Goal: Connect with others: Connect with others

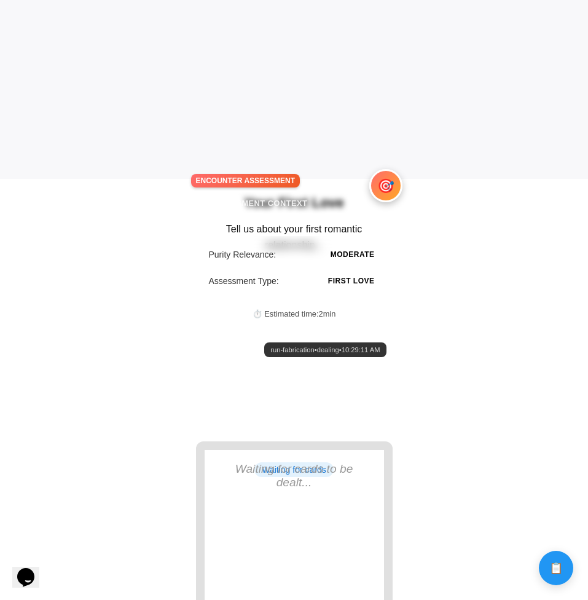
scroll to position [457, 0]
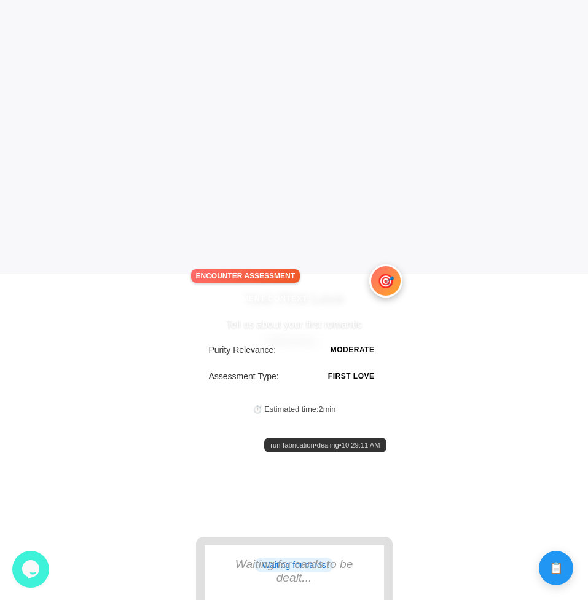
scroll to position [347, 0]
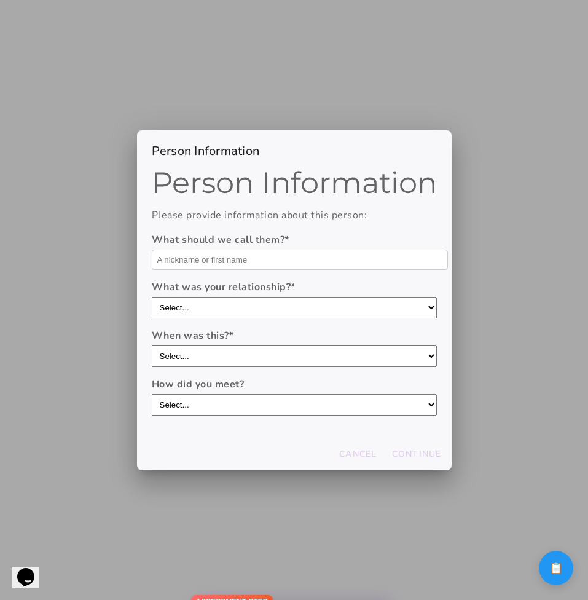
click at [346, 257] on input "text" at bounding box center [300, 260] width 296 height 20
type input "Domo"
click at [280, 312] on select "Select... boyfriend/girlfriend casual dating hookup partner friend with benefit…" at bounding box center [294, 308] width 285 height 22
select select "casual dating"
click at [152, 297] on select "Select... boyfriend/girlfriend casual dating hookup partner friend with benefit…" at bounding box center [294, 308] width 285 height 22
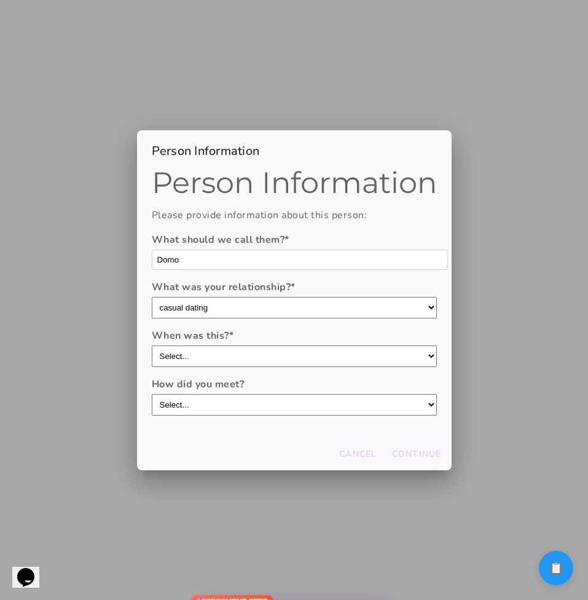
click at [275, 360] on select "Select... within the last year 1-3 years ago 3-5 years ago 5-10 years ago more …" at bounding box center [294, 356] width 285 height 22
select select "1-3 years ago"
click at [152, 345] on select "Select... within the last year 1-3 years ago 3-5 years ago 5-10 years ago more …" at bounding box center [294, 356] width 285 height 22
click at [272, 394] on select "Select... through friends dating app at work/school at a party/event online com…" at bounding box center [294, 405] width 285 height 22
select select "through friends"
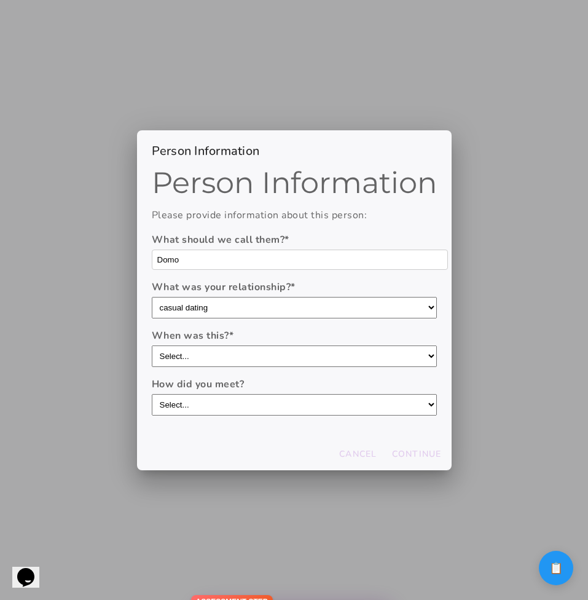
click at [152, 394] on select "Select... through friends dating app at work/school at a party/event online com…" at bounding box center [294, 405] width 285 height 22
click at [409, 460] on button "Continue" at bounding box center [417, 454] width 60 height 22
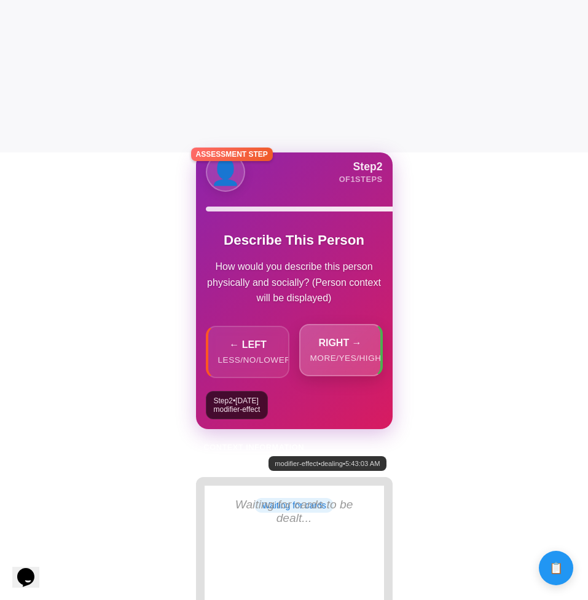
scroll to position [431, 0]
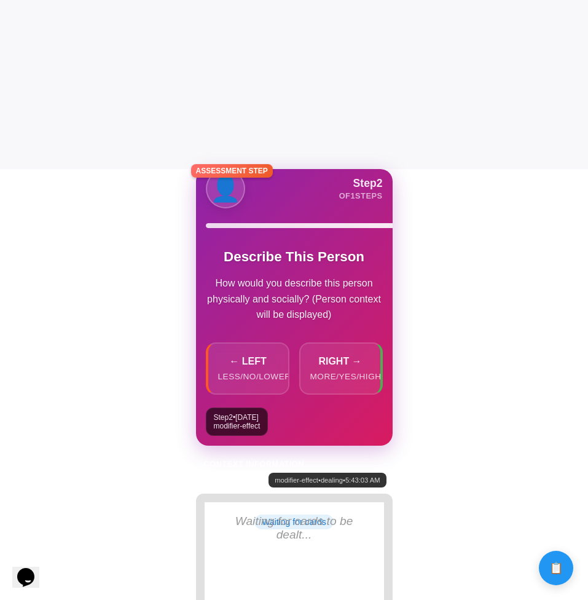
drag, startPoint x: 326, startPoint y: 236, endPoint x: 327, endPoint y: 274, distance: 38.1
click at [327, 274] on div "👤 Step 2 of 1 steps Describe This Person How would you describe this person phy…" at bounding box center [294, 286] width 197 height 235
drag, startPoint x: 308, startPoint y: 210, endPoint x: 307, endPoint y: 242, distance: 32.0
click at [308, 242] on div "👤 Step 2 of 1 steps Describe This Person How would you describe this person phy…" at bounding box center [294, 286] width 197 height 235
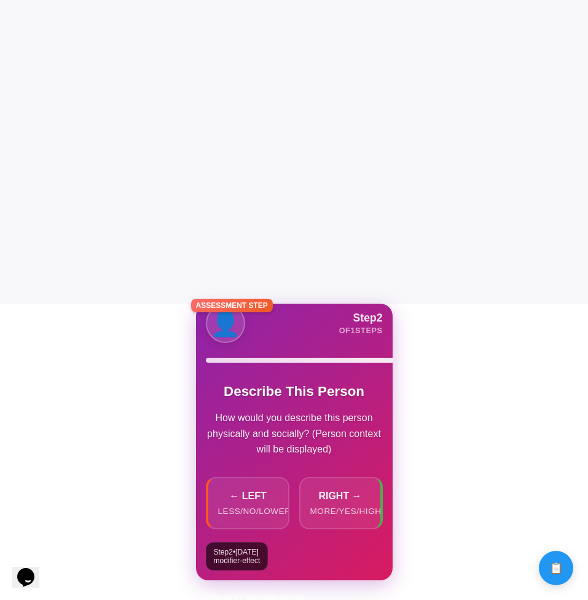
scroll to position [371, 0]
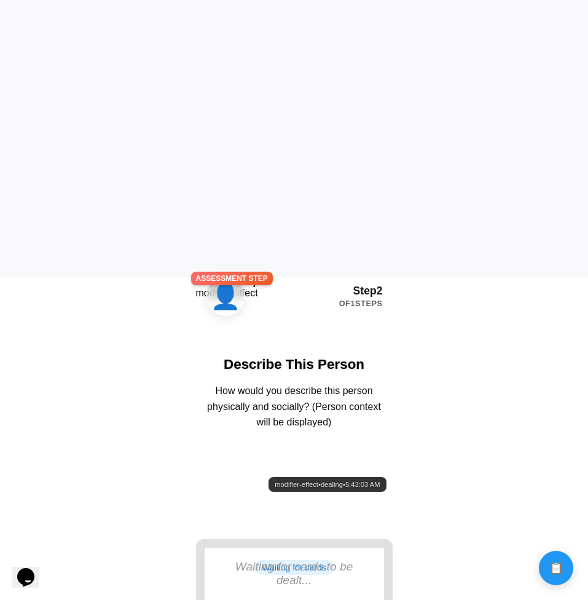
scroll to position [2, 0]
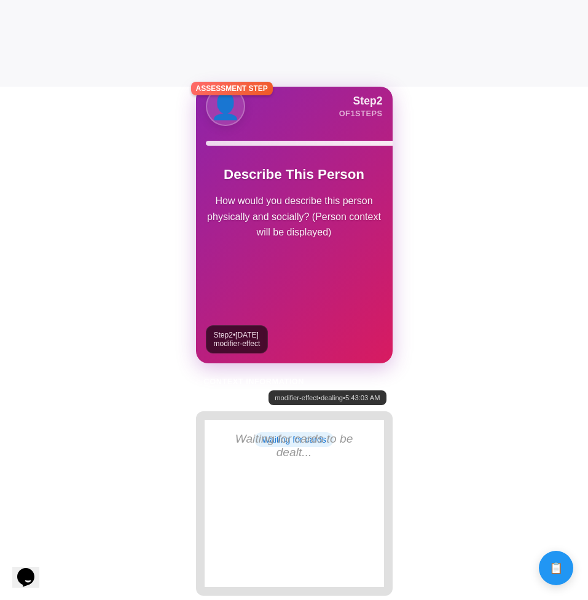
scroll to position [0, 10]
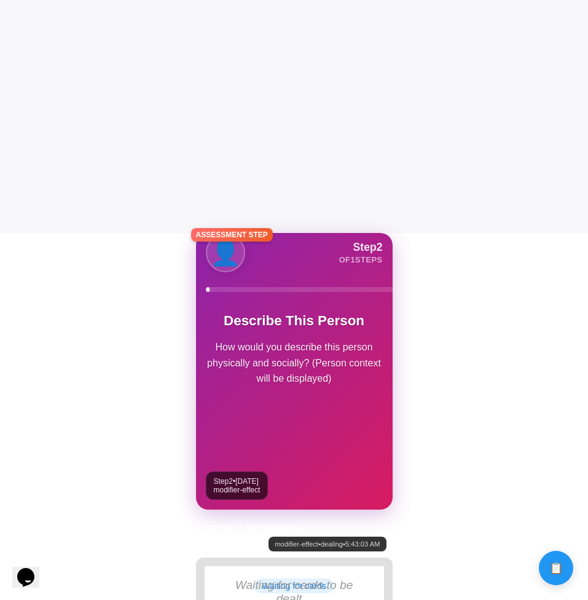
scroll to position [380, 0]
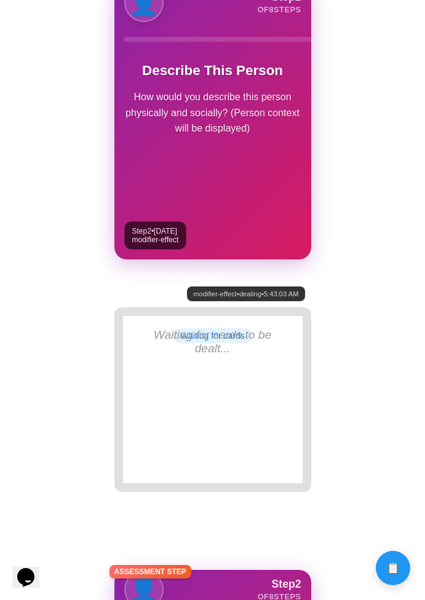
scroll to position [300, 0]
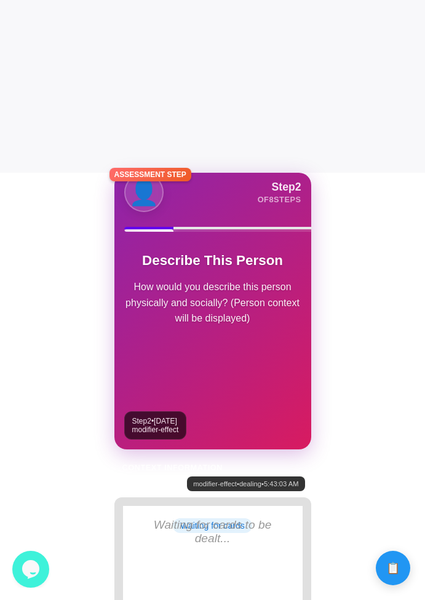
scroll to position [428, 0]
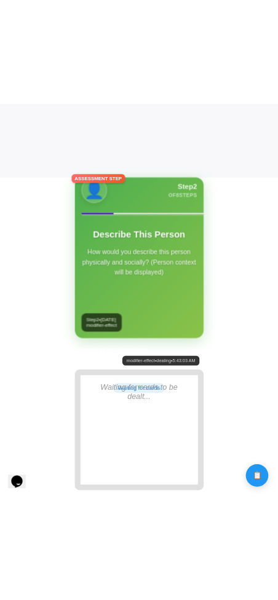
scroll to position [508, 0]
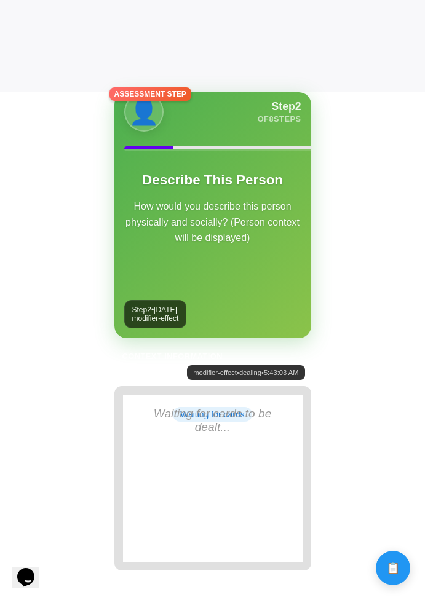
click at [3, 255] on body "Calculate distance! Calculate distance! Calculate distance!" at bounding box center [212, 216] width 425 height 1449
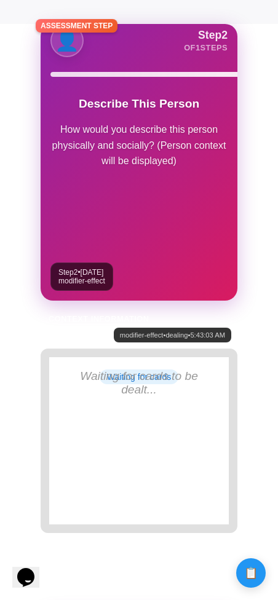
scroll to position [569, 0]
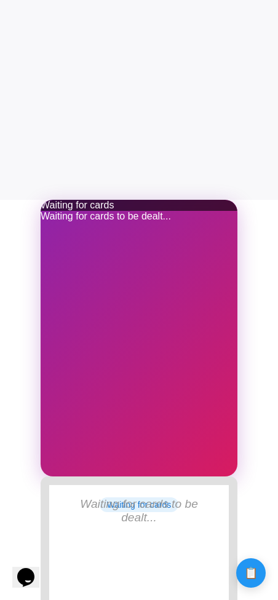
scroll to position [538, 0]
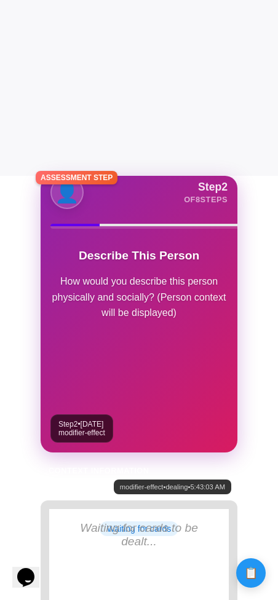
scroll to position [425, 0]
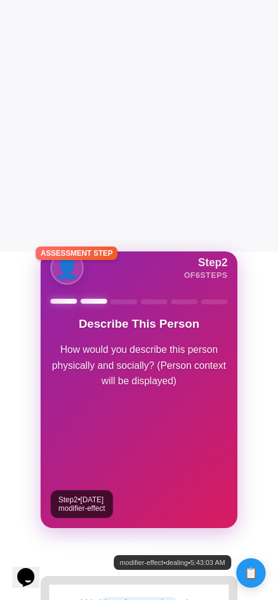
scroll to position [370, 0]
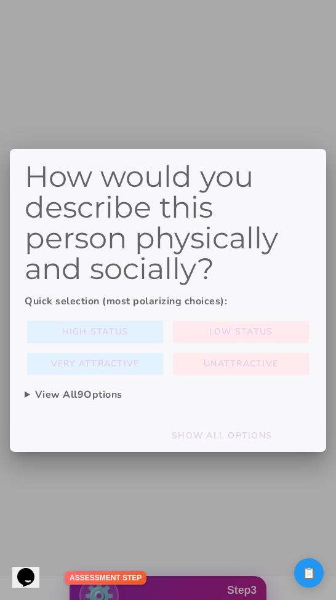
click at [74, 398] on summary "View All 9 Options" at bounding box center [168, 394] width 286 height 15
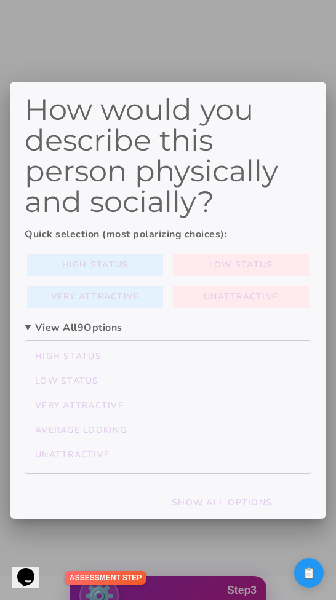
click at [255, 52] on div at bounding box center [168, 300] width 336 height 600
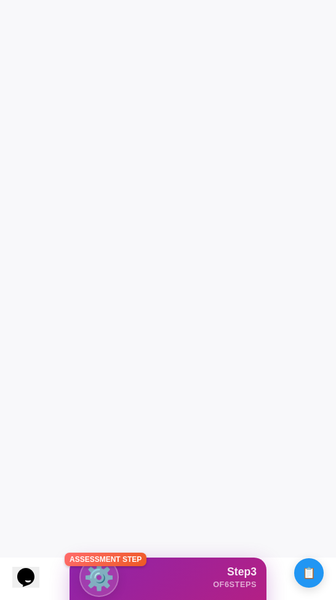
scroll to position [44, 0]
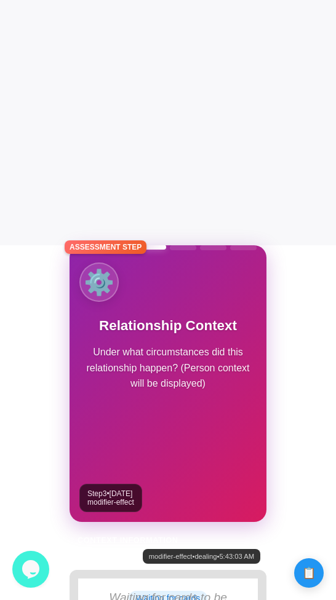
scroll to position [354, 0]
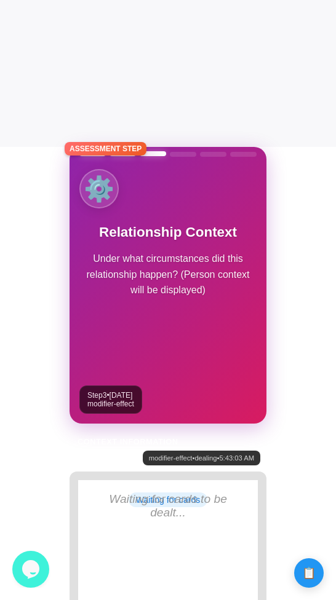
scroll to position [473, 0]
